Goal: Task Accomplishment & Management: Manage account settings

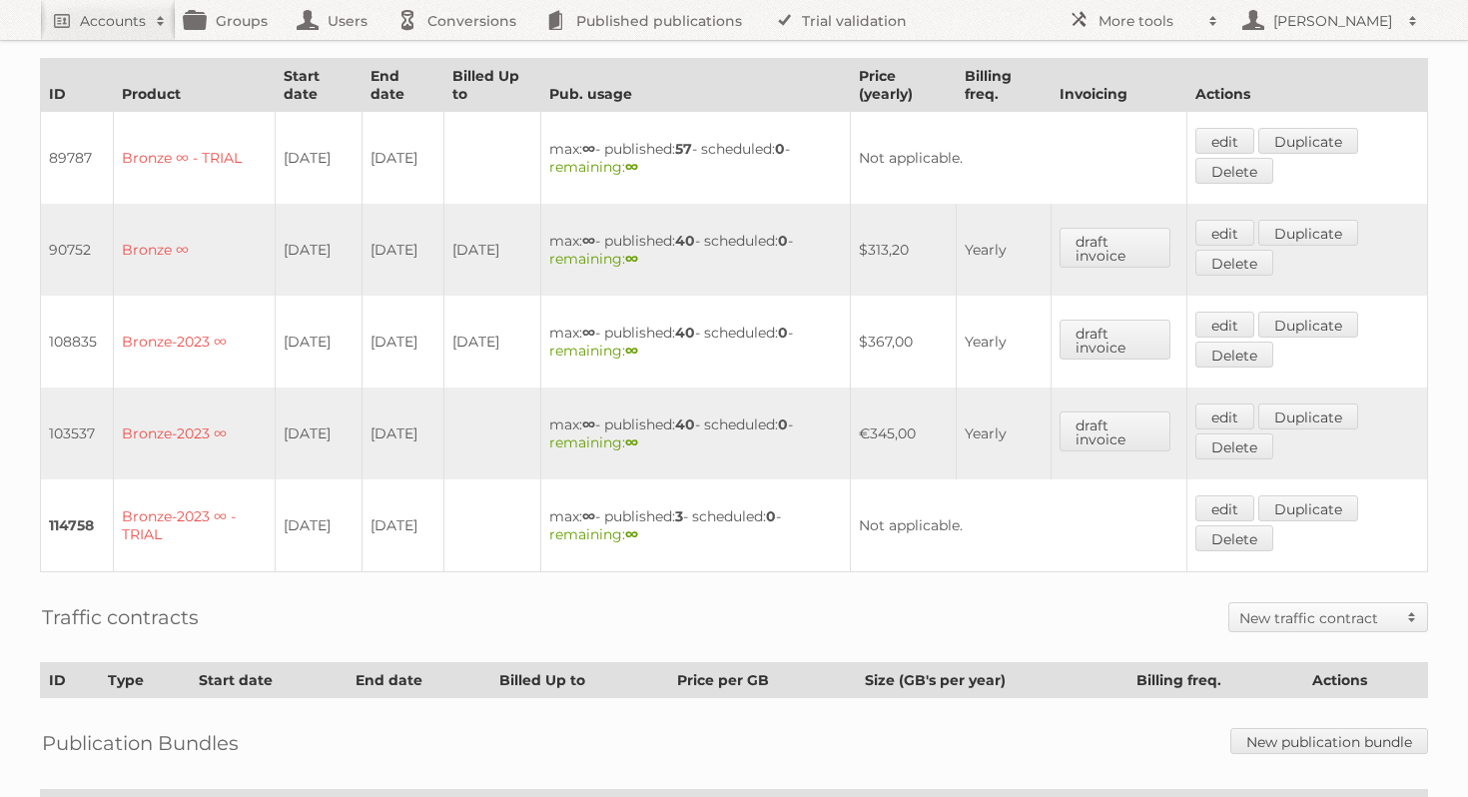
scroll to position [732, 0]
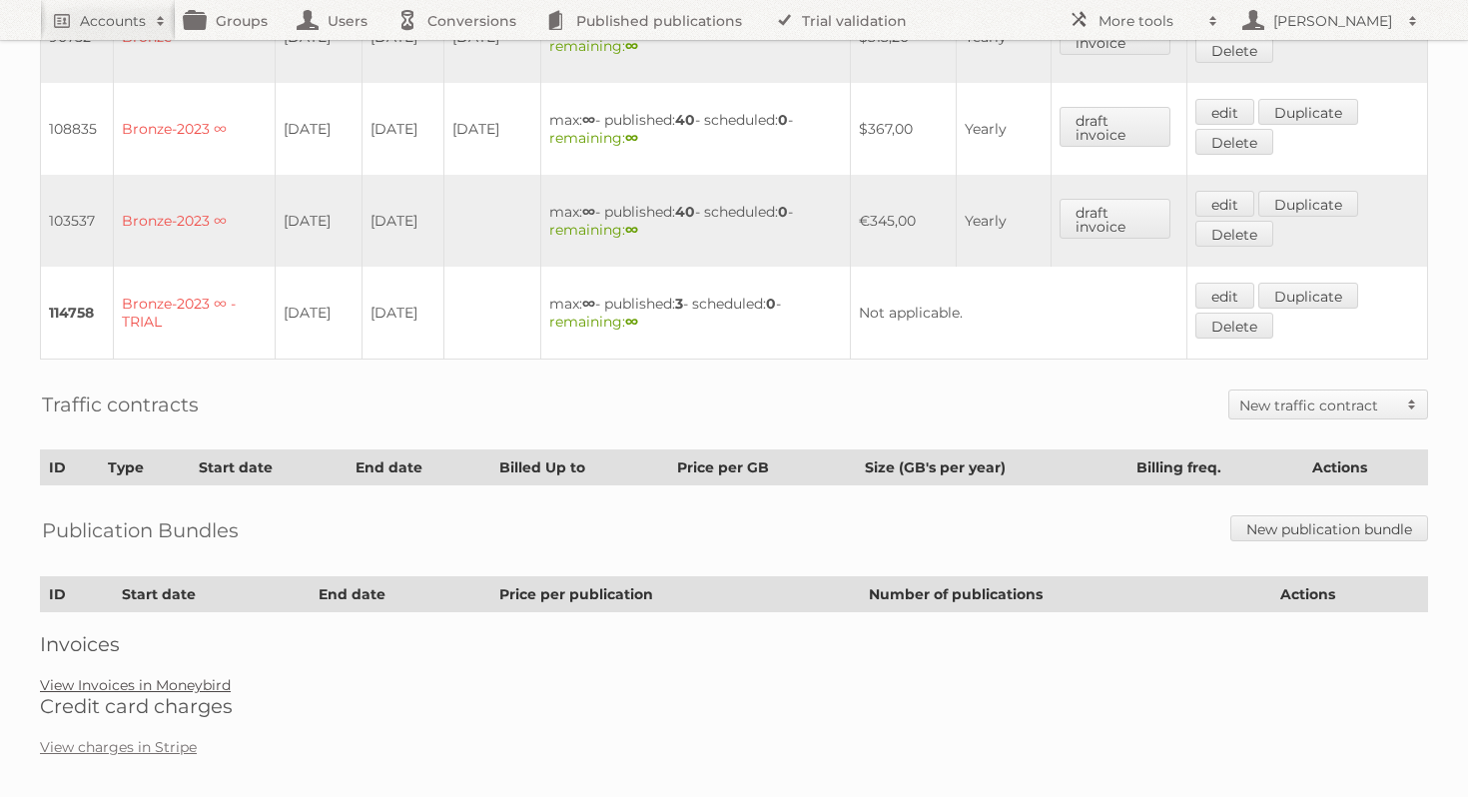
click at [196, 676] on link "View Invoices in Moneybird" at bounding box center [135, 685] width 191 height 18
click at [178, 738] on link "View charges in Stripe" at bounding box center [118, 747] width 157 height 18
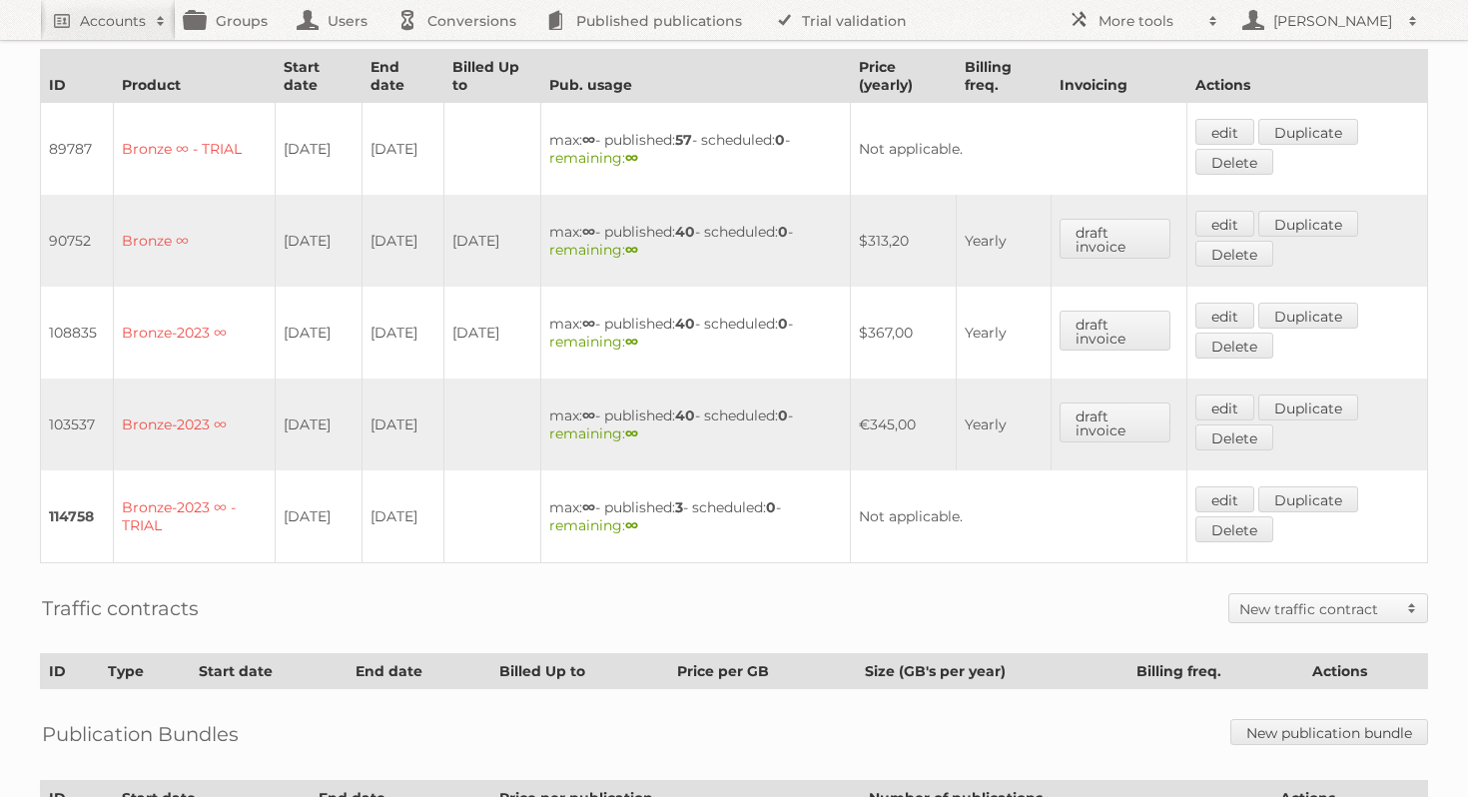
scroll to position [524, 0]
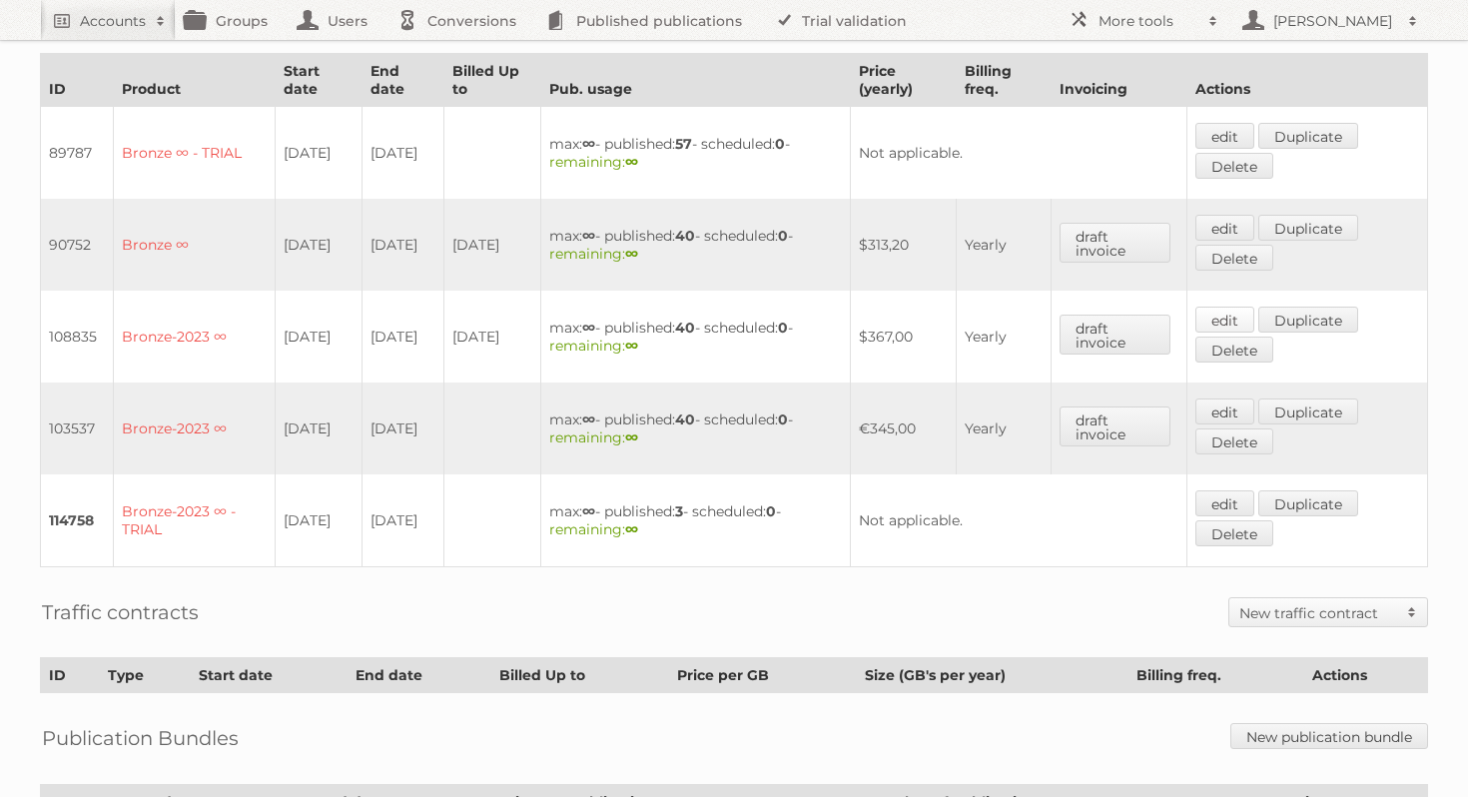
click at [1236, 316] on link "edit" at bounding box center [1225, 320] width 59 height 26
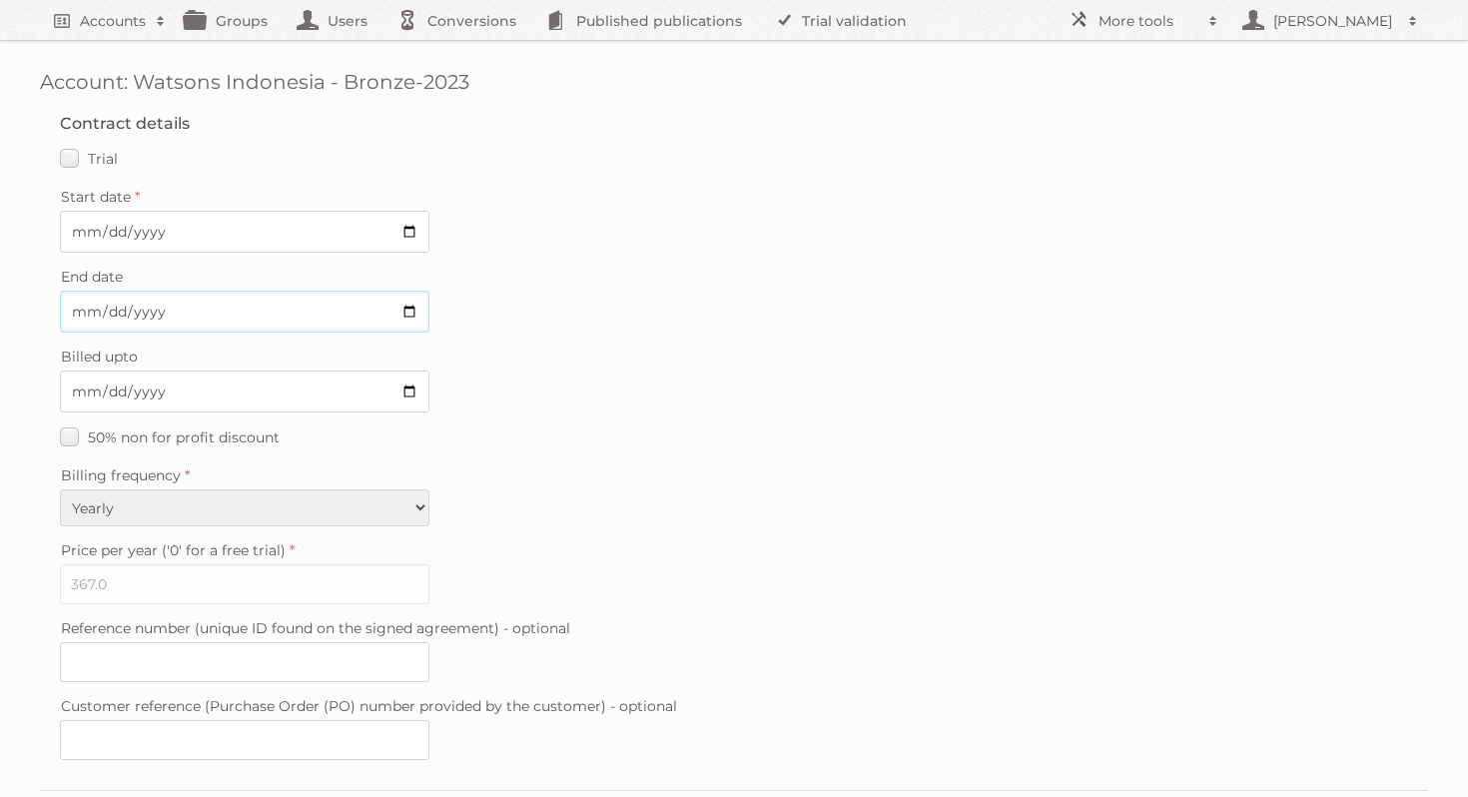
click at [411, 309] on input "[DATE]" at bounding box center [245, 312] width 370 height 42
click at [662, 520] on fieldset "Contract details Trial Verified trial Start date [DATE] End date Billed upto [D…" at bounding box center [734, 442] width 1389 height 696
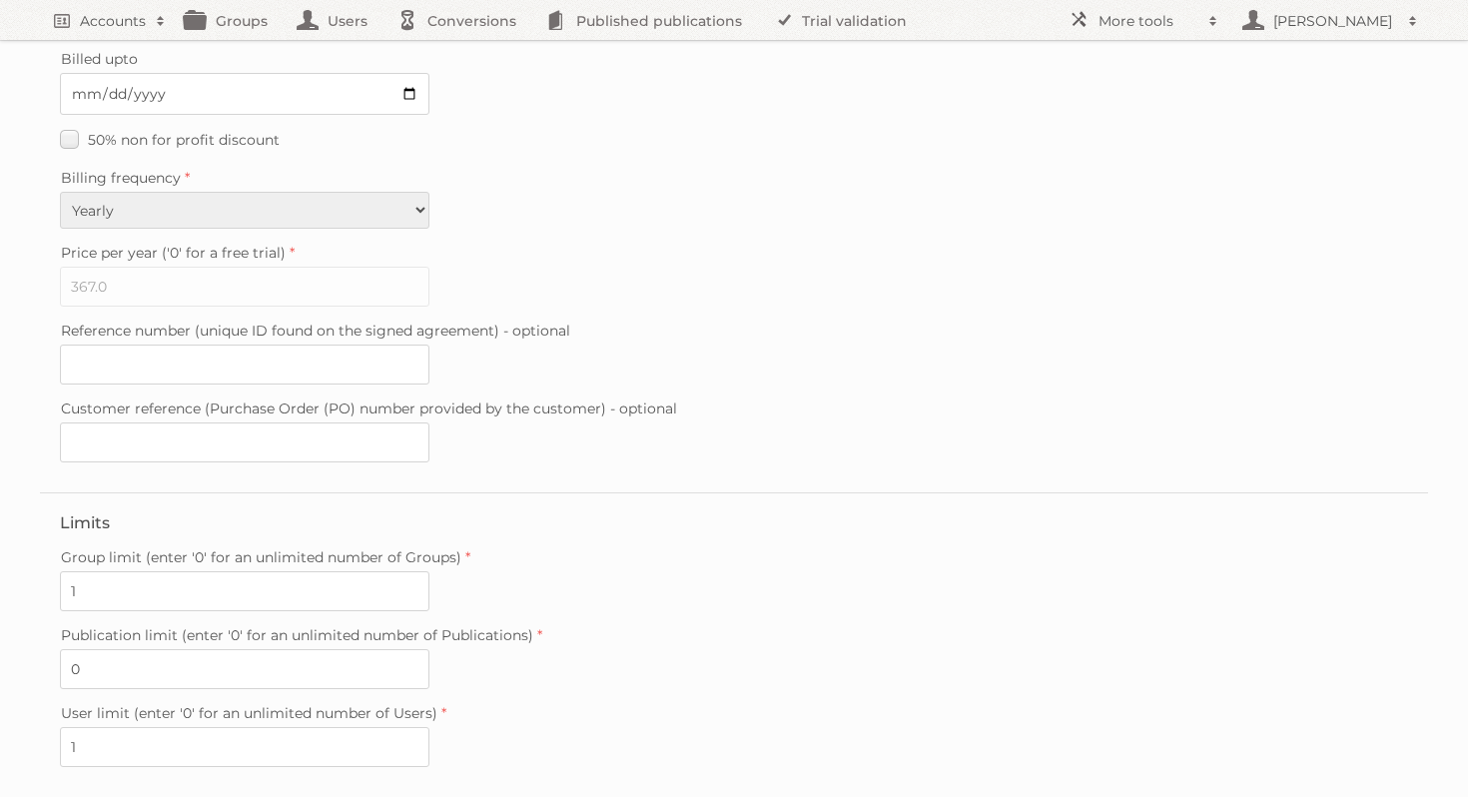
scroll to position [479, 0]
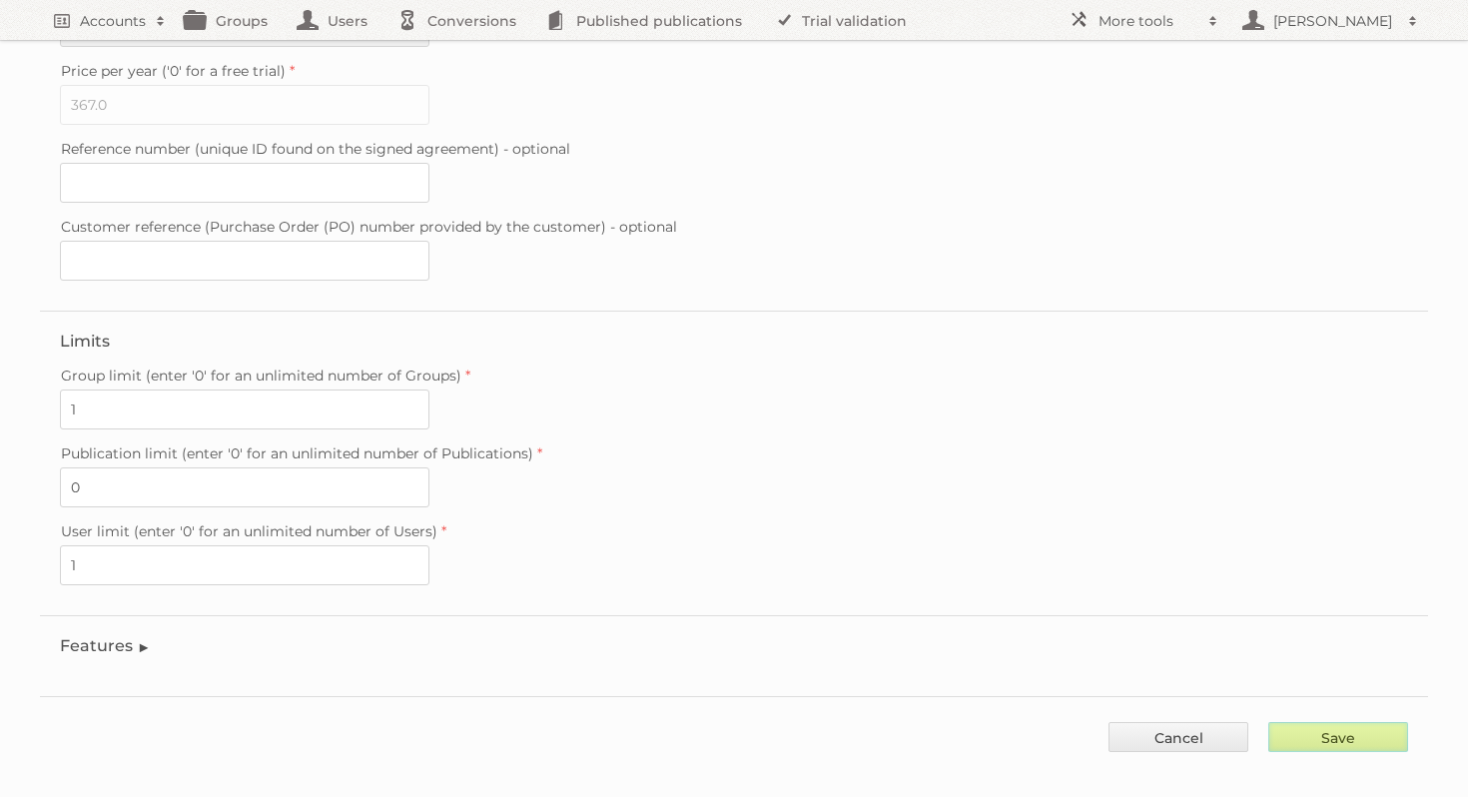
click at [1319, 722] on input "Save" at bounding box center [1339, 737] width 140 height 30
type input "..."
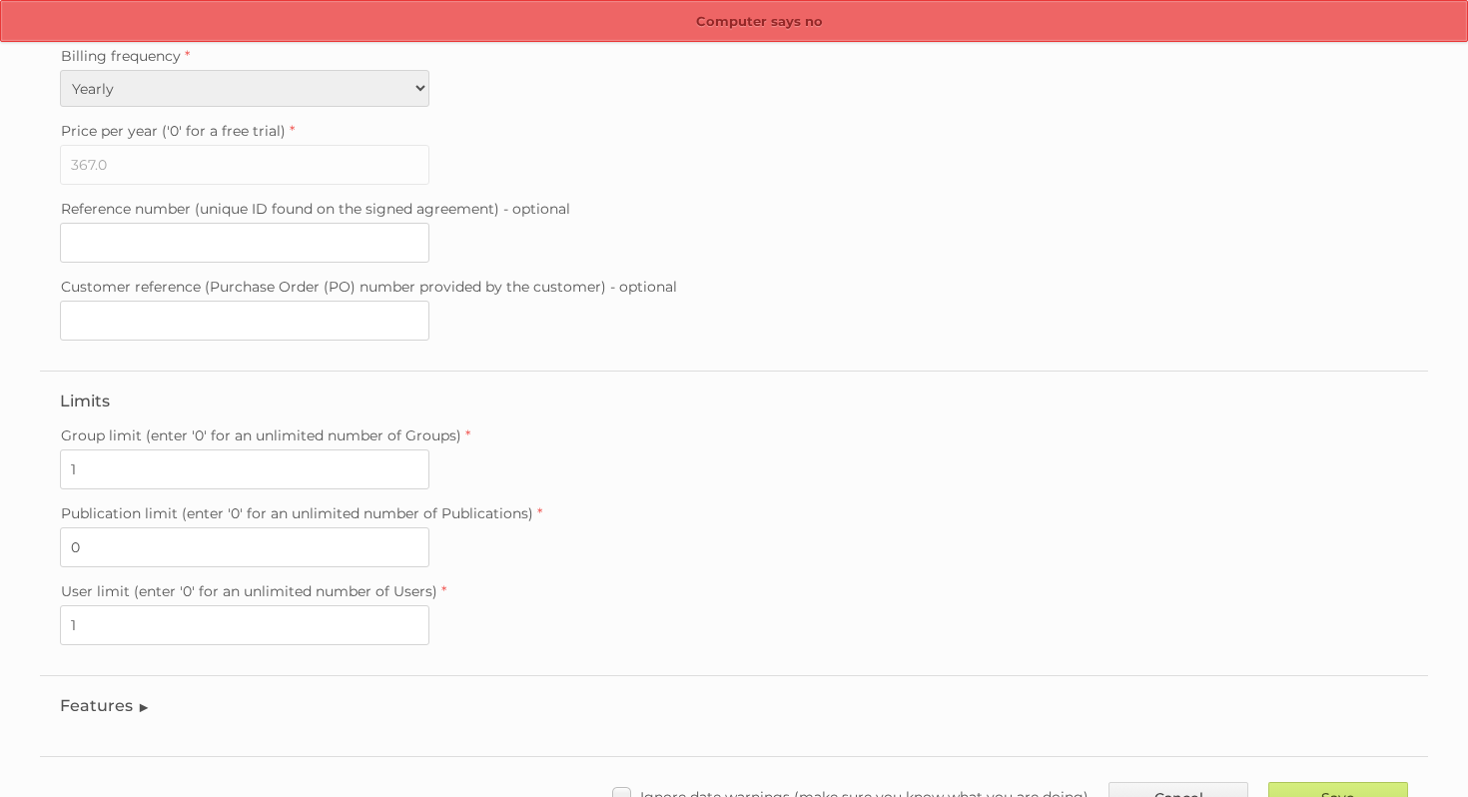
scroll to position [479, 0]
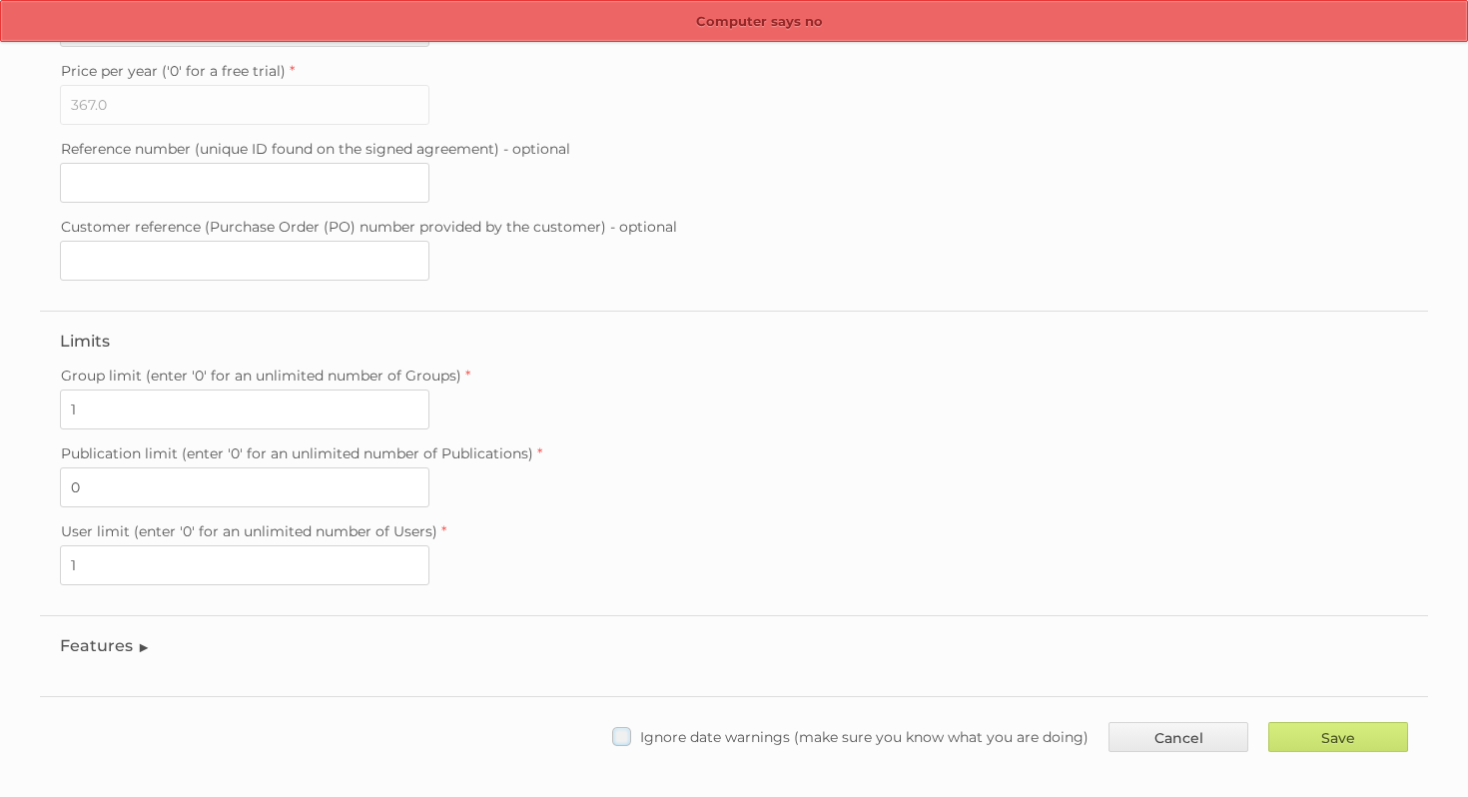
click at [624, 722] on label "Ignore date warnings (make sure you know what you are doing)" at bounding box center [850, 736] width 476 height 29
click at [0, 0] on input "Ignore date warnings (make sure you know what you are doing)" at bounding box center [0, 0] width 0 height 0
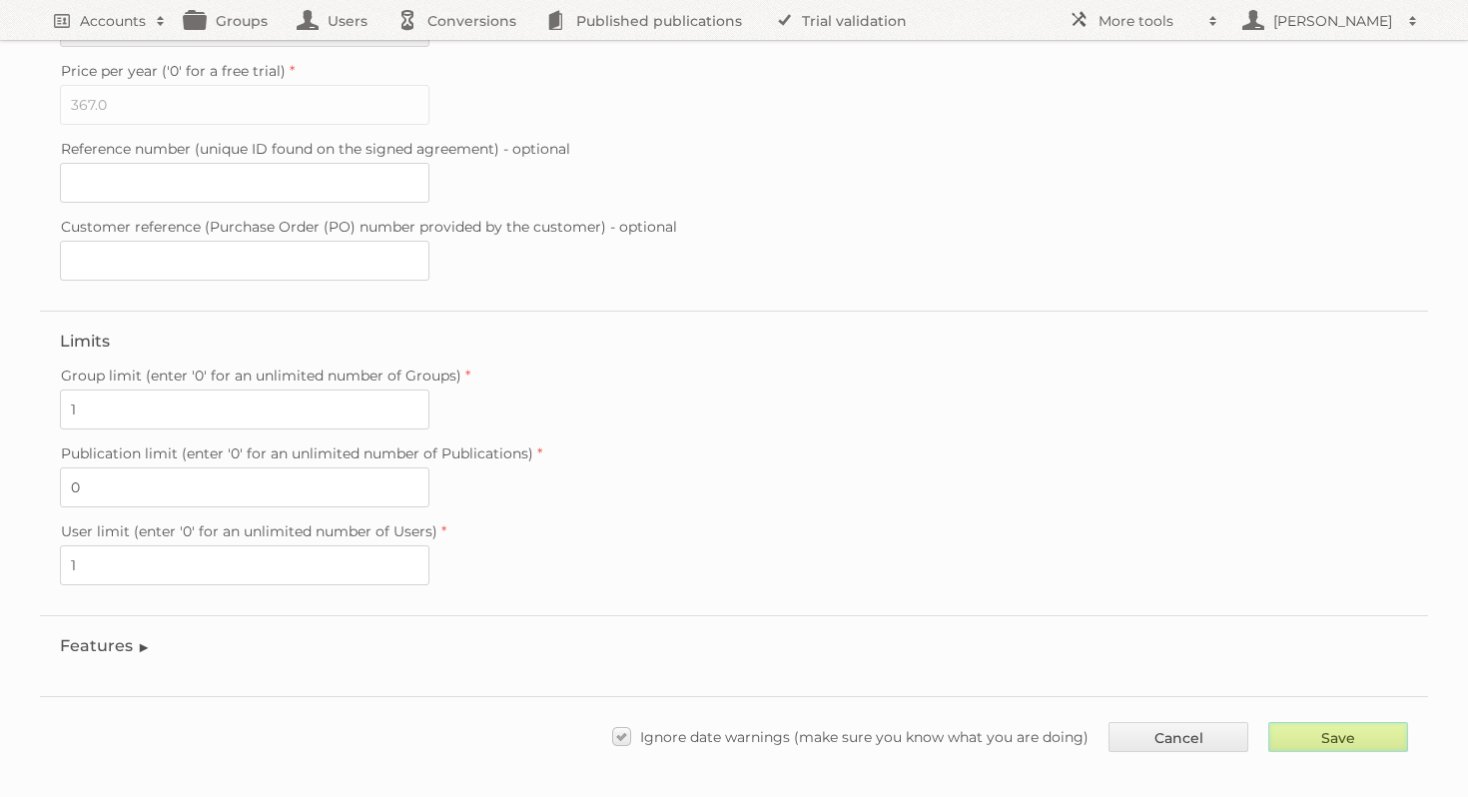
click at [1329, 732] on input "Save" at bounding box center [1339, 737] width 140 height 30
type input "..."
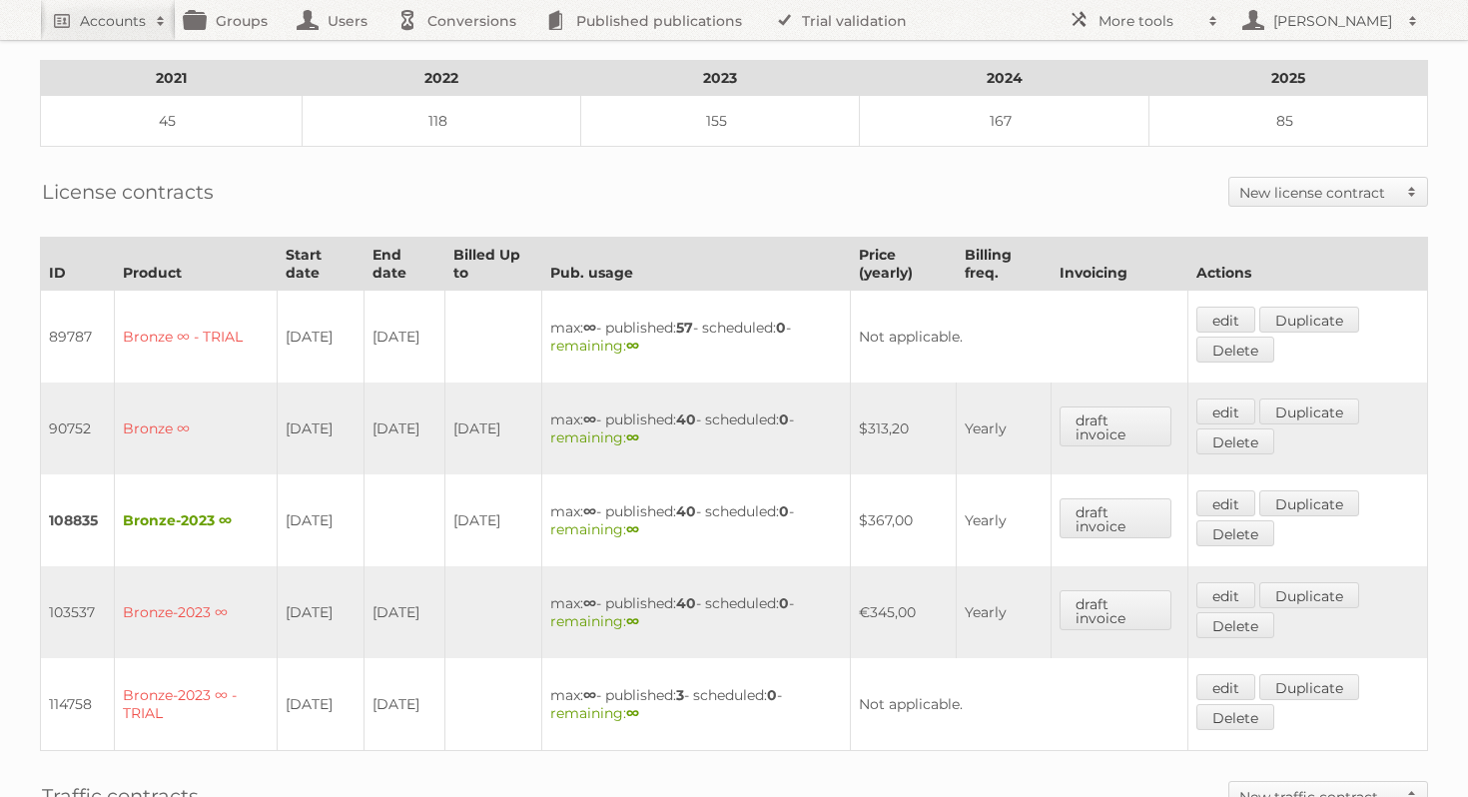
scroll to position [414, 0]
